Goal: Task Accomplishment & Management: Complete application form

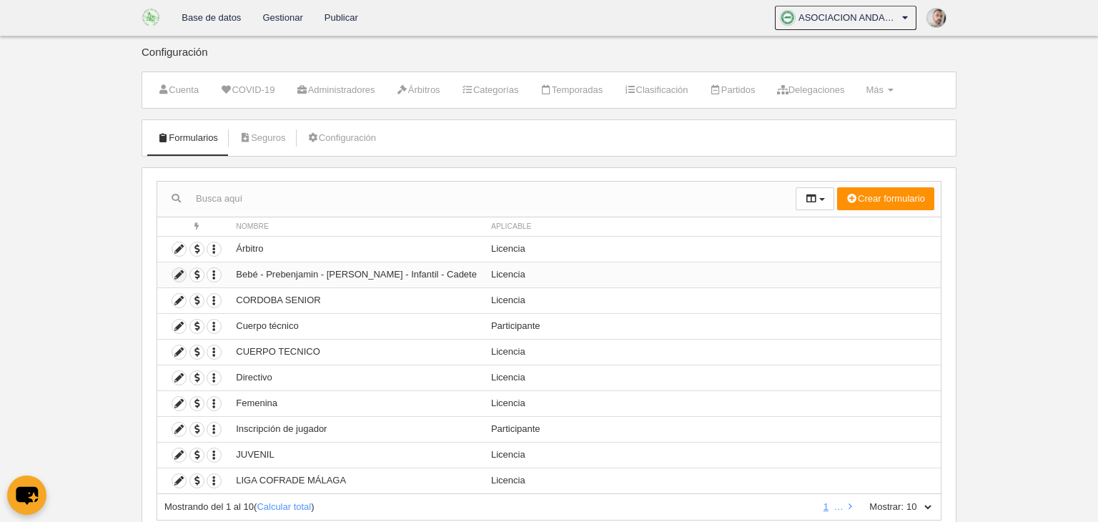
click at [175, 272] on icon at bounding box center [179, 275] width 14 height 14
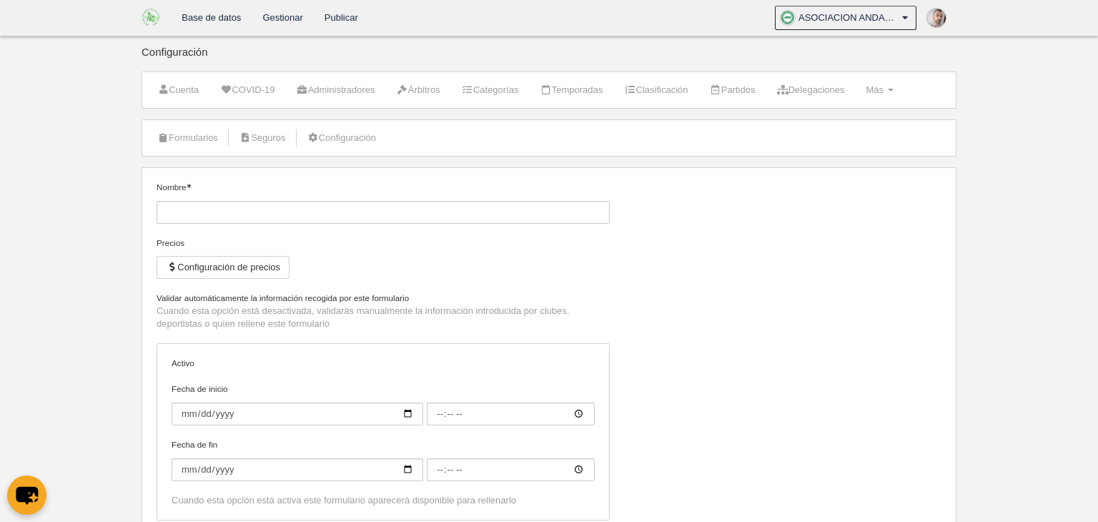
type input "Bebé - Prebenjamin - [PERSON_NAME] - Infantil - Cadete"
checkbox input "true"
type input "[DATE]"
type input "00:00"
type input "[DATE]"
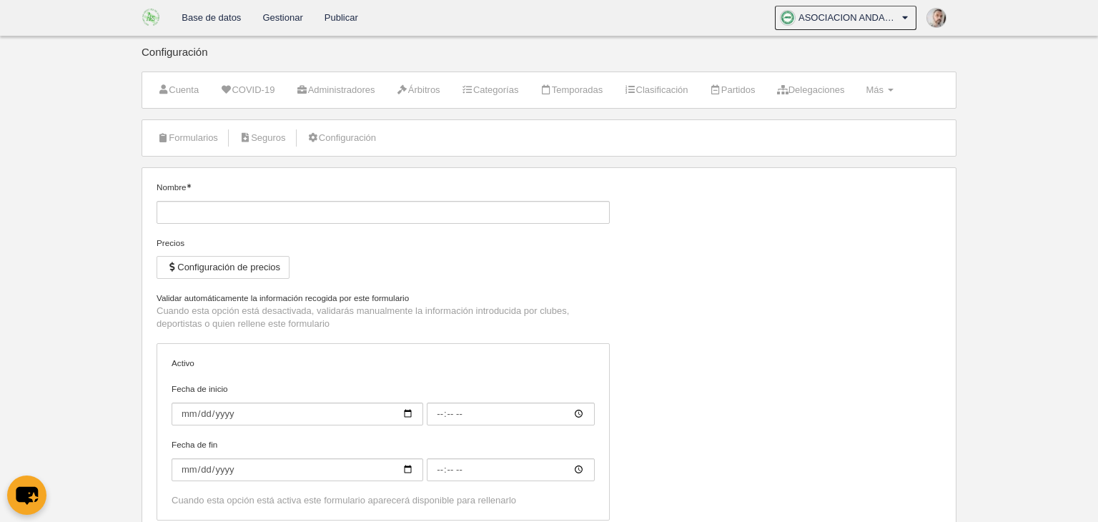
type input "00:00"
select select "selected"
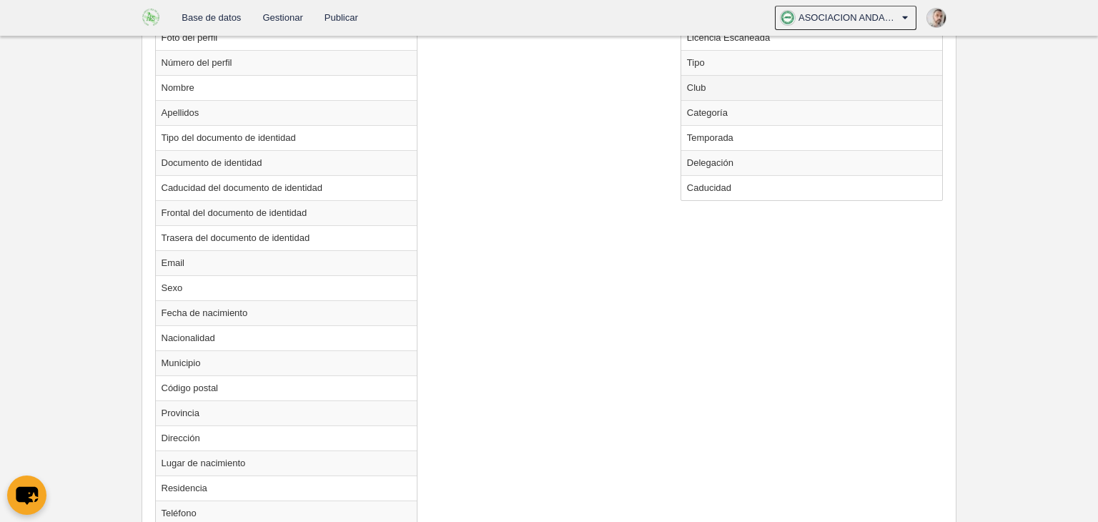
scroll to position [622, 0]
click at [184, 208] on td "Frontal del documento de identidad" at bounding box center [287, 210] width 262 height 25
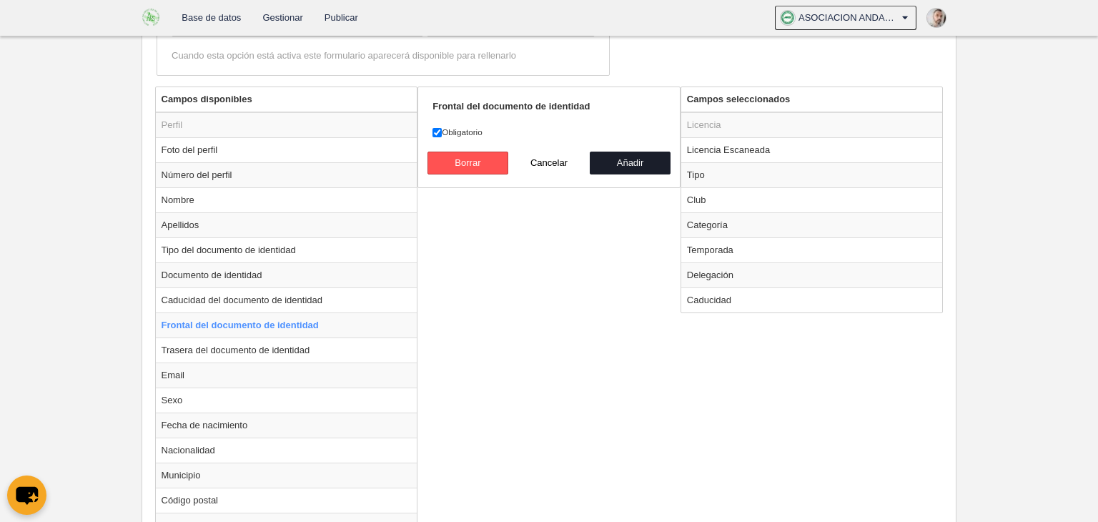
scroll to position [500, 0]
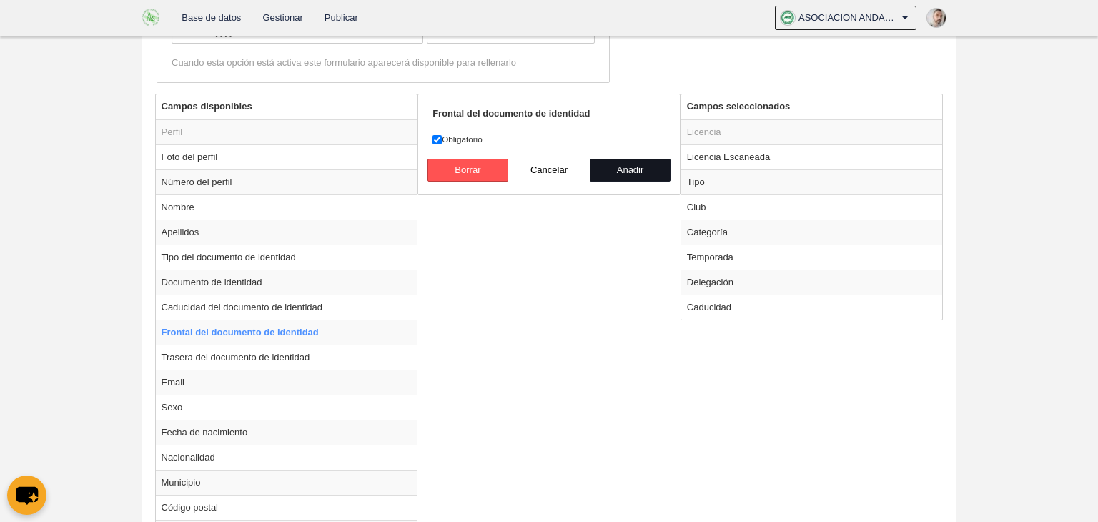
click at [630, 170] on button "Añadir" at bounding box center [630, 170] width 81 height 23
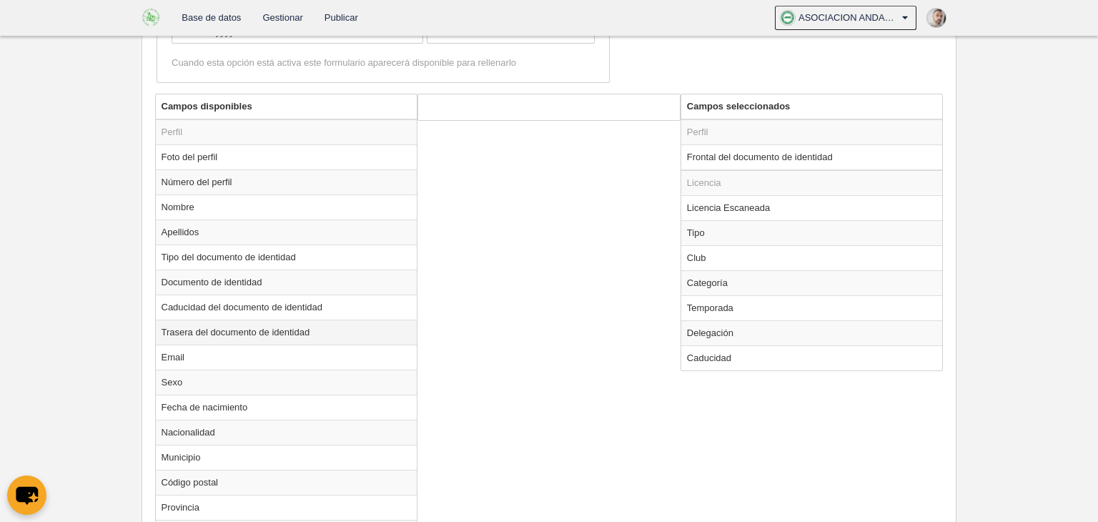
click at [252, 325] on td "Trasera del documento de identidad" at bounding box center [287, 331] width 262 height 25
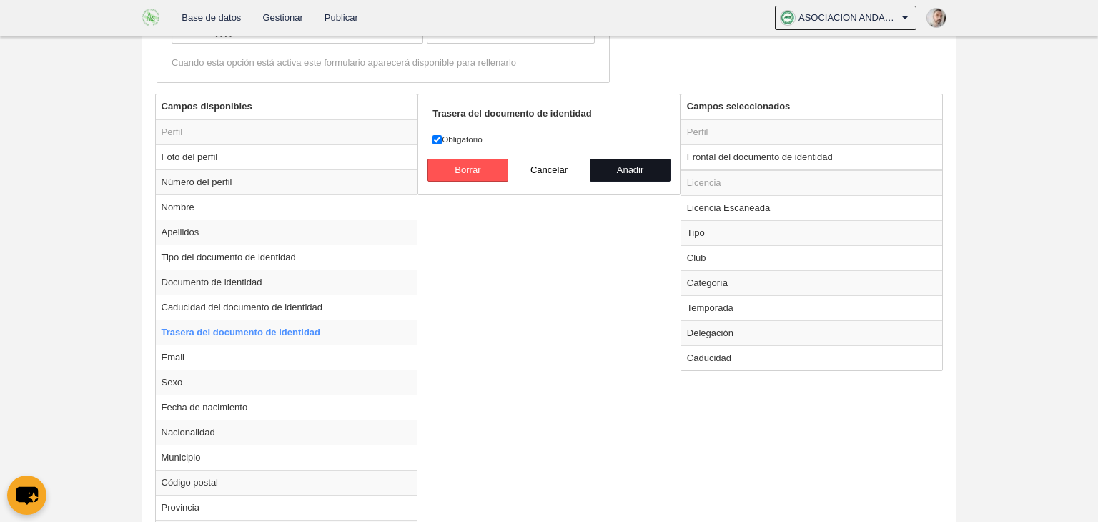
click at [620, 168] on button "Añadir" at bounding box center [630, 170] width 81 height 23
radio input "false"
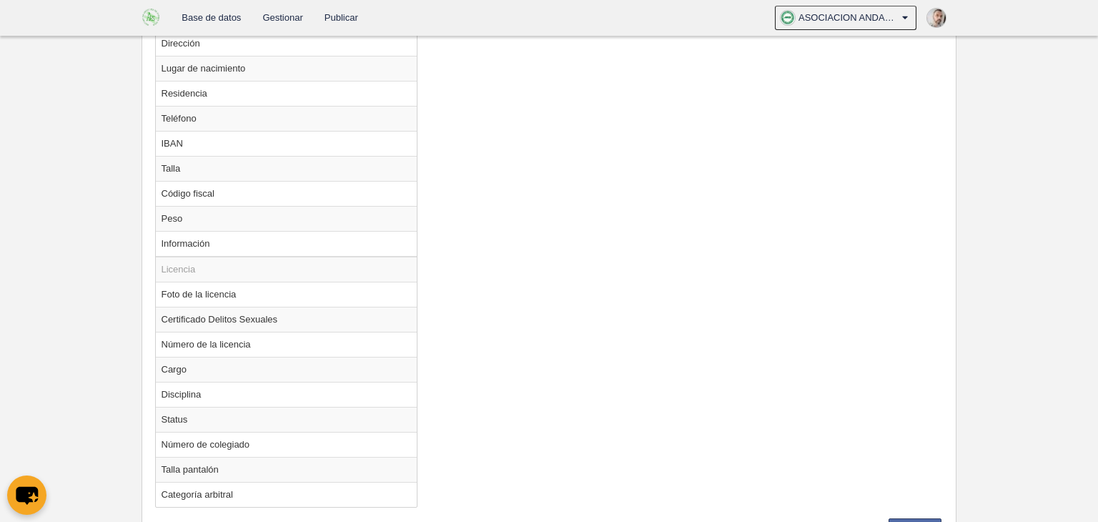
scroll to position [1026, 0]
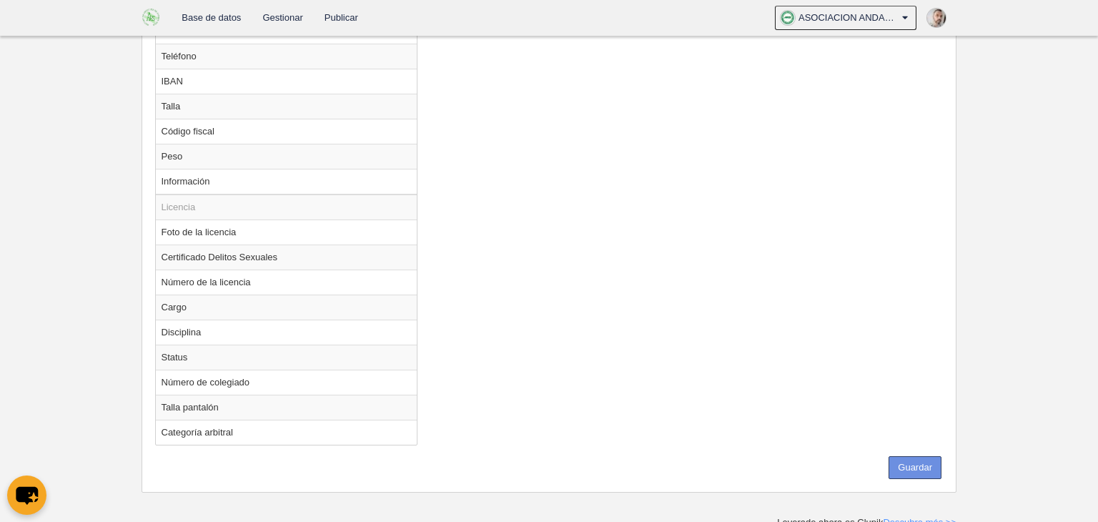
click at [920, 459] on button "Guardar" at bounding box center [914, 467] width 53 height 23
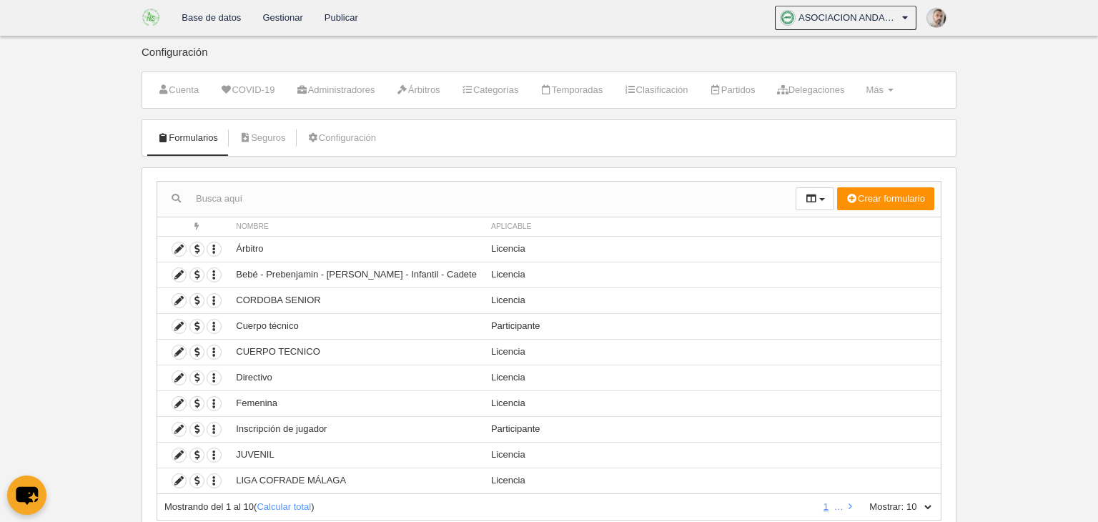
click at [233, 20] on link "Base de datos" at bounding box center [211, 18] width 81 height 36
click at [309, 279] on td "Bebé - Prebenjamin - [PERSON_NAME] - Infantil - Cadete" at bounding box center [356, 275] width 255 height 26
click at [177, 271] on icon at bounding box center [179, 275] width 14 height 14
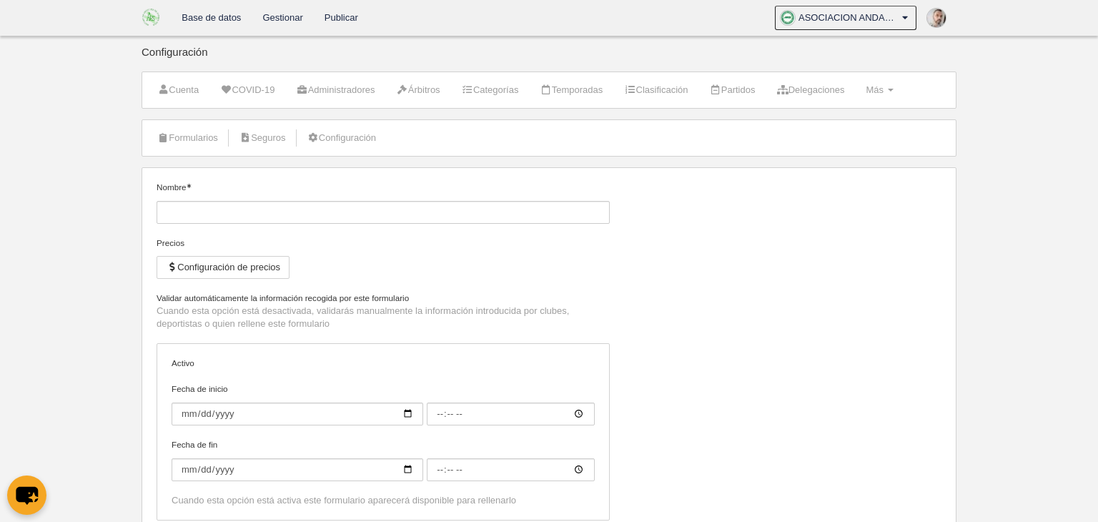
type input "Bebé - Prebenjamin - [PERSON_NAME] - Infantil - Cadete"
checkbox input "true"
type input "[DATE]"
type input "00:00"
type input "[DATE]"
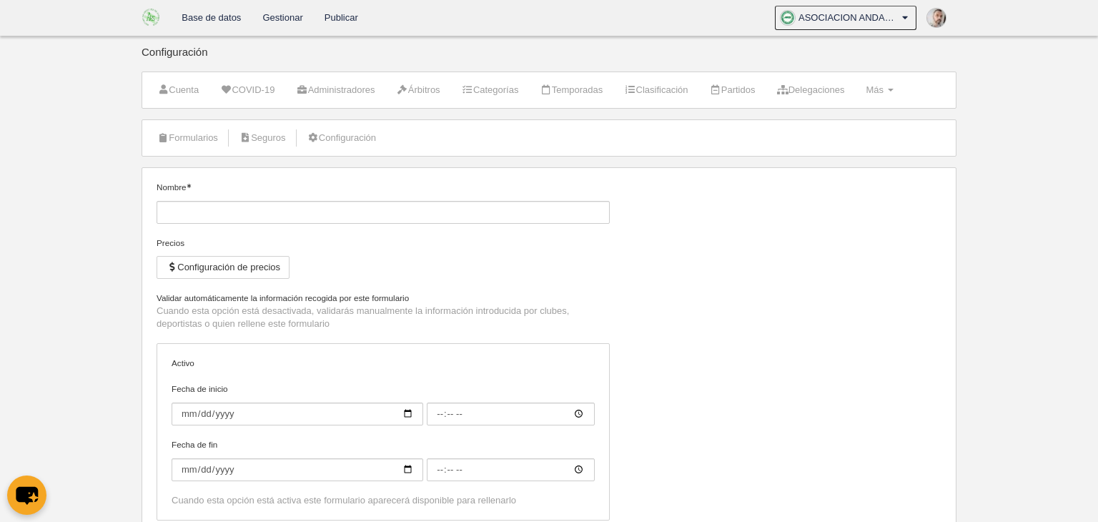
type input "00:00"
select select "selected"
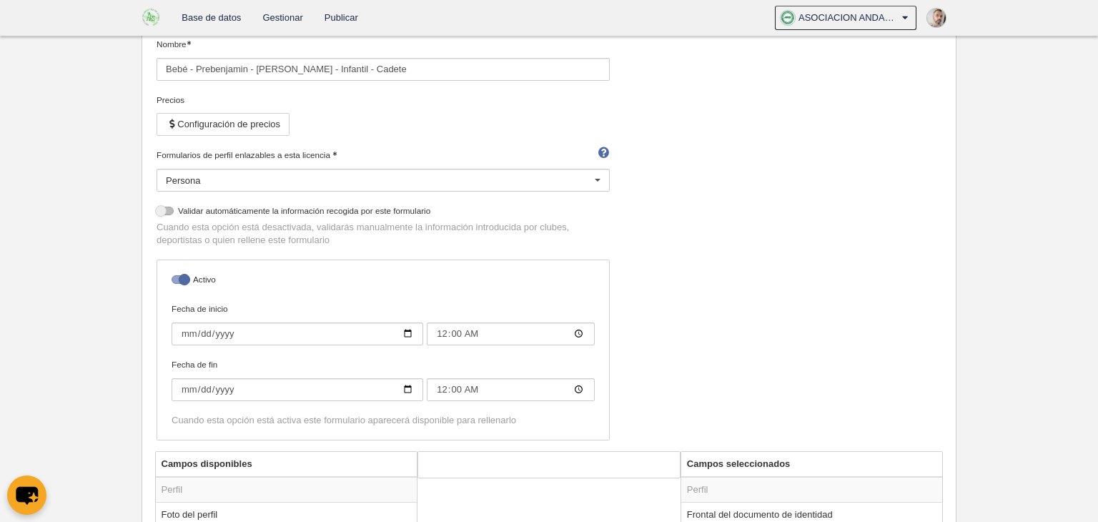
scroll to position [136, 0]
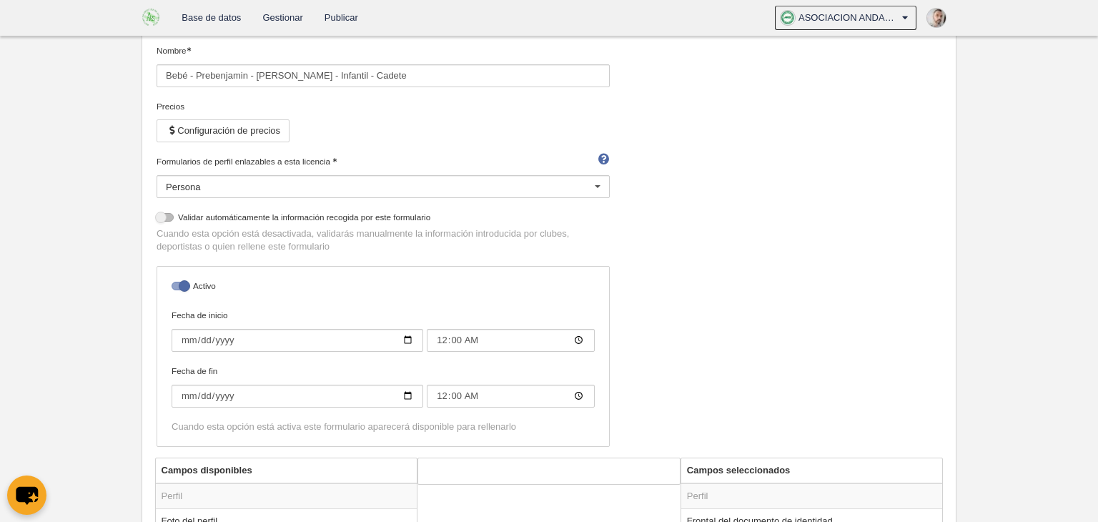
click at [585, 190] on div "Persona" at bounding box center [383, 186] width 453 height 23
click at [761, 164] on div "Nombre Bebé - Prebenjamin - Benjamín - Alevín - Infantil - Cadete Precios Confi…" at bounding box center [549, 250] width 795 height 413
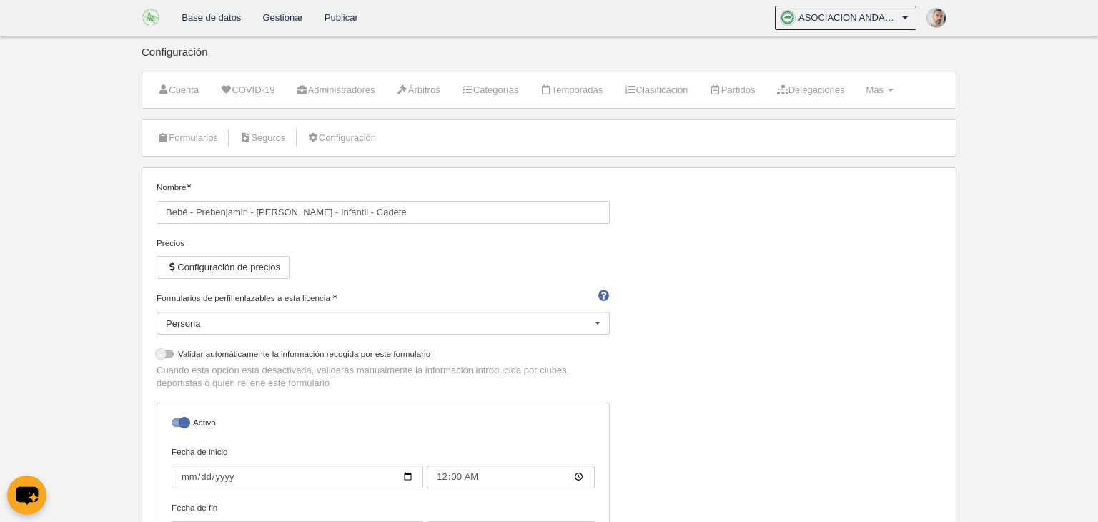
scroll to position [0, 0]
click at [883, 89] on span "Más" at bounding box center [874, 89] width 18 height 11
click at [850, 125] on link "Campos" at bounding box center [833, 125] width 133 height 23
